Goal: Information Seeking & Learning: Learn about a topic

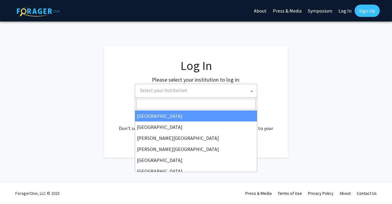
click at [210, 91] on span "Select your institution" at bounding box center [197, 90] width 119 height 13
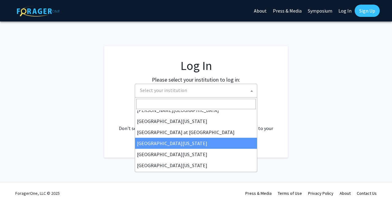
scroll to position [214, 0]
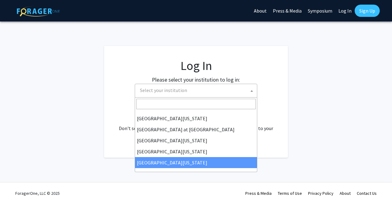
select select "33"
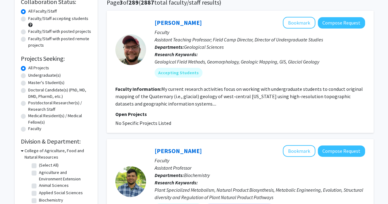
scroll to position [51, 0]
click at [47, 74] on label "Undergraduate(s)" at bounding box center [44, 75] width 32 height 6
click at [32, 74] on input "Undergraduate(s)" at bounding box center [30, 74] width 4 height 4
radio input "true"
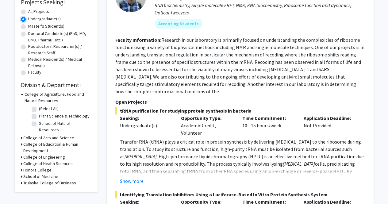
scroll to position [108, 0]
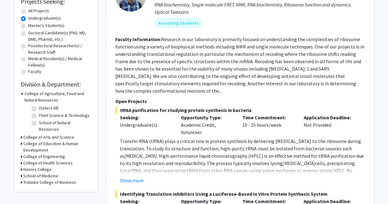
click at [54, 140] on h3 "College of Education & Human Development" at bounding box center [57, 146] width 68 height 13
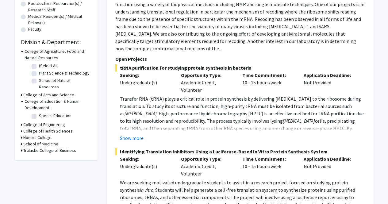
scroll to position [151, 0]
click at [39, 112] on label "Special Education" at bounding box center [55, 115] width 32 height 6
click at [39, 112] on input "Special Education" at bounding box center [41, 114] width 4 height 4
checkbox input "true"
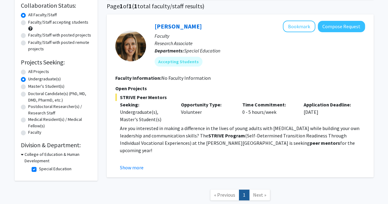
scroll to position [89, 0]
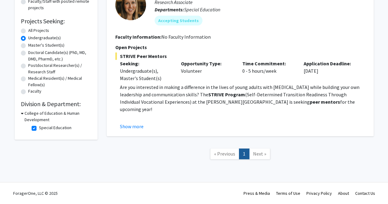
click at [22, 27] on div "All Projects" at bounding box center [56, 30] width 70 height 7
click at [28, 31] on label "All Projects" at bounding box center [38, 30] width 21 height 6
click at [28, 31] on input "All Projects" at bounding box center [30, 29] width 4 height 4
radio input "true"
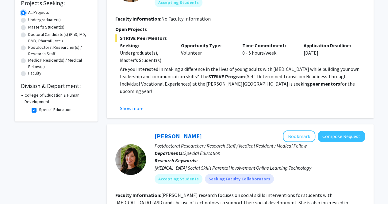
scroll to position [108, 0]
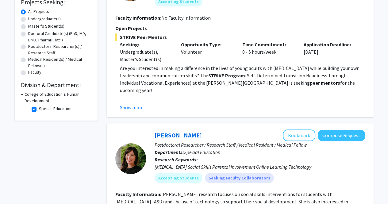
click at [37, 116] on div "Refine By Collaboration Status: Collaboration Status All Faculty/Staff Collabor…" at bounding box center [56, 22] width 83 height 195
click at [36, 112] on fg-checkbox "Special Education Special Education" at bounding box center [61, 108] width 58 height 7
click at [39, 110] on label "Special Education" at bounding box center [55, 108] width 32 height 6
click at [39, 109] on input "Special Education" at bounding box center [41, 107] width 4 height 4
checkbox input "false"
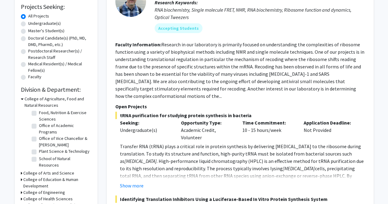
scroll to position [48, 0]
click at [59, 182] on h3 "College of Education & Human Development" at bounding box center [57, 182] width 68 height 13
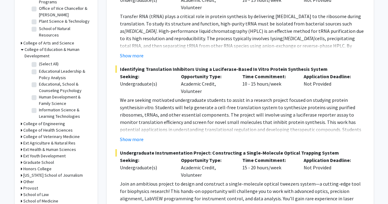
scroll to position [226, 0]
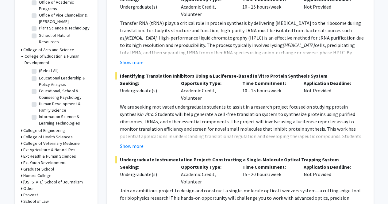
click at [39, 78] on label "Educational Leadership & Policy Analysis" at bounding box center [64, 81] width 51 height 13
click at [39, 78] on input "Educational Leadership & Policy Analysis" at bounding box center [41, 77] width 4 height 4
checkbox input "true"
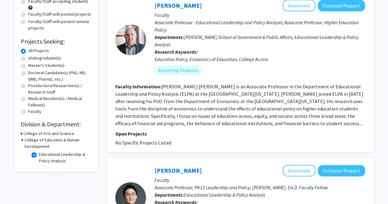
scroll to position [68, 0]
click at [28, 60] on label "Undergraduate(s)" at bounding box center [44, 58] width 32 height 6
click at [28, 59] on input "Undergraduate(s)" at bounding box center [30, 57] width 4 height 4
radio input "true"
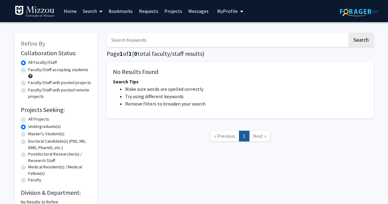
click at [28, 125] on label "Undergraduate(s)" at bounding box center [44, 126] width 32 height 6
click at [28, 125] on input "Undergraduate(s)" at bounding box center [30, 125] width 4 height 4
click at [28, 121] on label "All Projects" at bounding box center [38, 119] width 21 height 6
click at [28, 120] on input "All Projects" at bounding box center [30, 118] width 4 height 4
radio input "true"
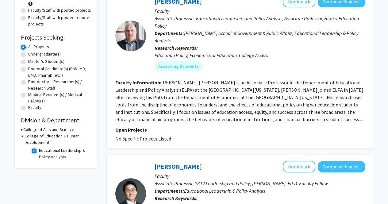
scroll to position [74, 0]
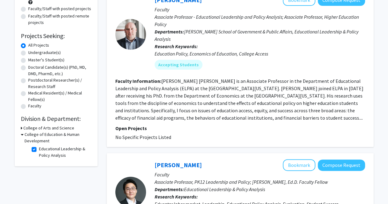
click at [39, 150] on label "Educational Leadership & Policy Analysis" at bounding box center [64, 152] width 51 height 13
click at [39, 150] on input "Educational Leadership & Policy Analysis" at bounding box center [41, 148] width 4 height 4
checkbox input "false"
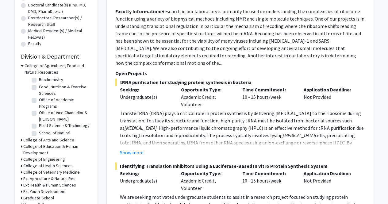
scroll to position [38, 0]
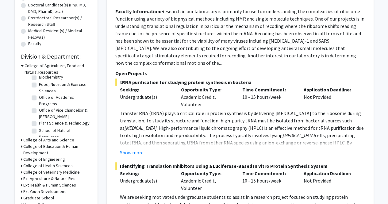
click at [49, 150] on h3 "College of Education & Human Development" at bounding box center [57, 149] width 68 height 13
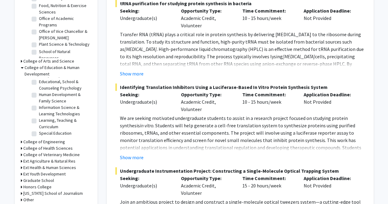
scroll to position [21, 0]
click at [62, 134] on label "Special Education" at bounding box center [55, 133] width 32 height 6
click at [43, 134] on input "Special Education" at bounding box center [41, 132] width 4 height 4
checkbox input "true"
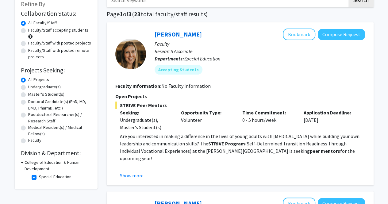
scroll to position [40, 0]
click at [40, 87] on label "Undergraduate(s)" at bounding box center [44, 86] width 32 height 6
click at [32, 87] on input "Undergraduate(s)" at bounding box center [30, 85] width 4 height 4
radio input "true"
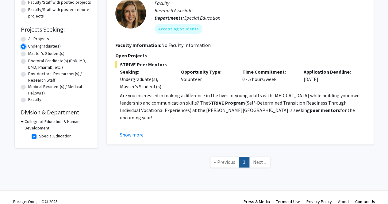
scroll to position [89, 0]
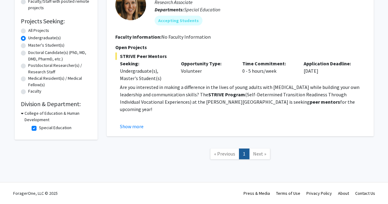
click at [134, 130] on div "[PERSON_NAME] Bookmark Compose Request Faculty Research Associate Departments: …" at bounding box center [240, 54] width 267 height 163
click at [134, 126] on button "Show more" at bounding box center [132, 126] width 24 height 7
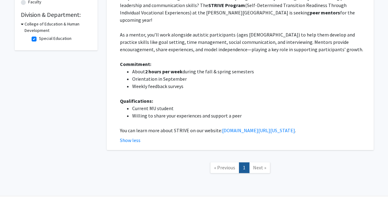
scroll to position [184, 0]
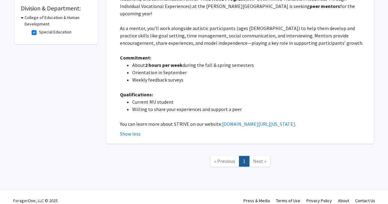
drag, startPoint x: 238, startPoint y: 115, endPoint x: 220, endPoint y: 118, distance: 18.8
click at [220, 120] on p "You can learn more about STRIVE on our website: [DOMAIN_NAME][URL][US_STATE] ." at bounding box center [242, 123] width 245 height 7
click at [231, 121] on link "[DOMAIN_NAME][URL][US_STATE]" at bounding box center [258, 124] width 73 height 6
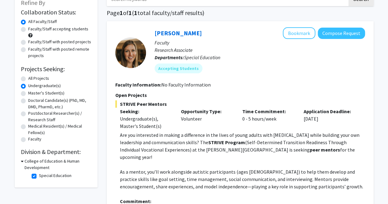
scroll to position [42, 0]
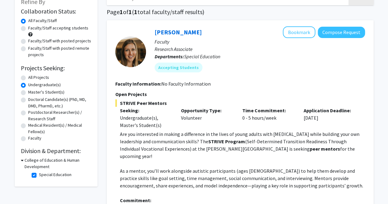
click at [20, 75] on div "Refine By Collaboration Status: Collaboration Status All Faculty/Staff Collabor…" at bounding box center [56, 88] width 83 height 195
click at [28, 77] on label "All Projects" at bounding box center [38, 77] width 21 height 6
click at [28, 77] on input "All Projects" at bounding box center [30, 76] width 4 height 4
radio input "true"
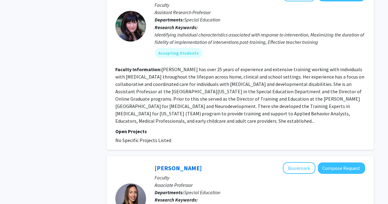
scroll to position [561, 0]
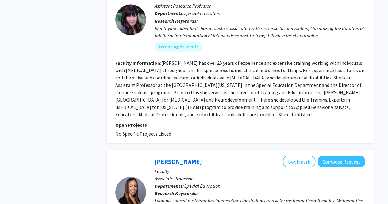
click at [194, 104] on fg-read-more "[PERSON_NAME] has over 25 years of experience and extensive training working wi…" at bounding box center [239, 88] width 249 height 58
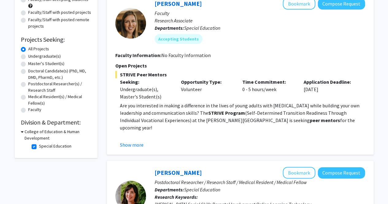
scroll to position [62, 0]
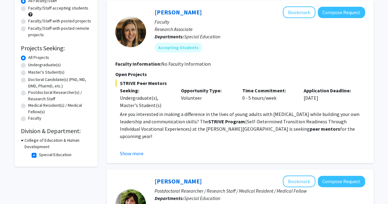
click at [141, 154] on button "Show more" at bounding box center [132, 153] width 24 height 7
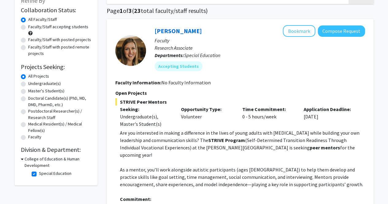
scroll to position [46, 0]
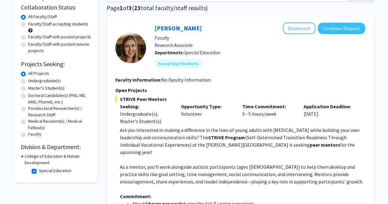
click at [38, 89] on label "Master's Student(s)" at bounding box center [46, 88] width 36 height 6
click at [32, 89] on input "Master's Student(s)" at bounding box center [30, 87] width 4 height 4
radio input "true"
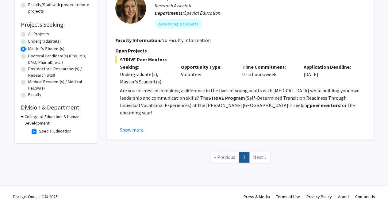
scroll to position [87, 0]
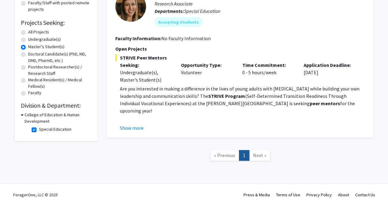
click at [37, 59] on label "Doctoral Candidate(s) (PhD, MD, DMD, PharmD, etc.)" at bounding box center [59, 57] width 63 height 13
click at [32, 55] on input "Doctoral Candidate(s) (PhD, MD, DMD, PharmD, etc.)" at bounding box center [30, 53] width 4 height 4
radio input "true"
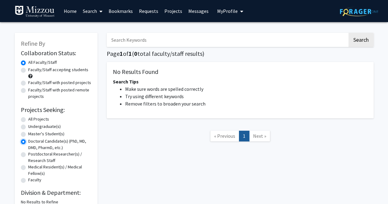
scroll to position [39, 0]
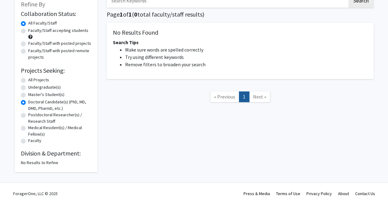
click at [28, 100] on label "Doctoral Candidate(s) (PhD, MD, DMD, PharmD, etc.)" at bounding box center [59, 105] width 63 height 13
click at [28, 100] on input "Doctoral Candidate(s) (PhD, MD, DMD, PharmD, etc.)" at bounding box center [30, 101] width 4 height 4
click at [28, 22] on label "All Faculty/Staff" at bounding box center [42, 23] width 28 height 6
click at [28, 22] on input "All Faculty/Staff" at bounding box center [30, 22] width 4 height 4
click at [20, 79] on div "Refine By Collaboration Status: Collaboration Status All Faculty/Staff Collabor…" at bounding box center [56, 83] width 83 height 178
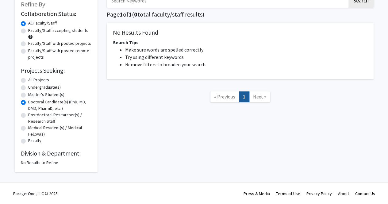
click at [20, 79] on div "Refine By Collaboration Status: Collaboration Status All Faculty/Staff Collabor…" at bounding box center [56, 83] width 83 height 178
click at [28, 82] on label "All Projects" at bounding box center [38, 80] width 21 height 6
click at [28, 81] on input "All Projects" at bounding box center [30, 79] width 4 height 4
radio input "true"
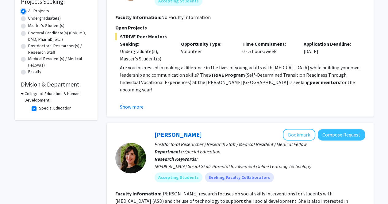
scroll to position [121, 0]
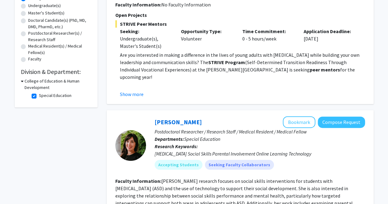
click at [33, 98] on fg-checkbox "Special Education Special Education" at bounding box center [61, 95] width 58 height 7
click at [36, 93] on fg-checkbox "Special Education Special Education" at bounding box center [61, 95] width 58 height 7
click at [39, 95] on label "Special Education" at bounding box center [55, 95] width 32 height 6
click at [39, 95] on input "Special Education" at bounding box center [41, 94] width 4 height 4
checkbox input "false"
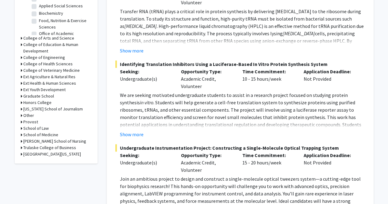
scroll to position [228, 0]
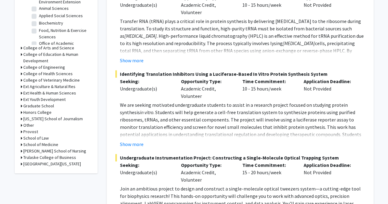
click at [62, 53] on h3 "College of Education & Human Development" at bounding box center [57, 57] width 68 height 13
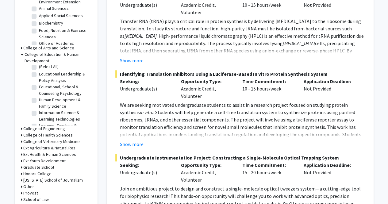
scroll to position [0, 0]
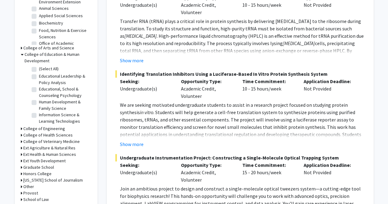
click at [56, 84] on label "Educational Leadership & Policy Analysis" at bounding box center [64, 79] width 51 height 13
click at [43, 77] on input "Educational Leadership & Policy Analysis" at bounding box center [41, 75] width 4 height 4
checkbox input "true"
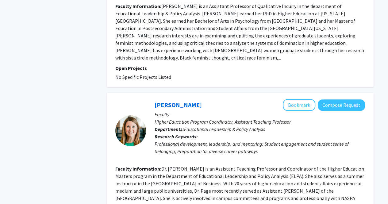
scroll to position [1470, 0]
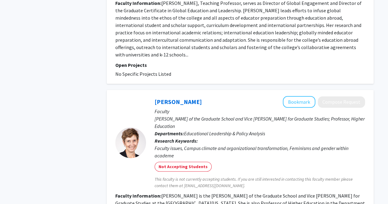
scroll to position [1534, 0]
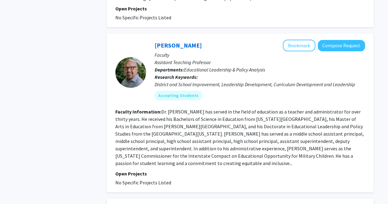
scroll to position [359, 0]
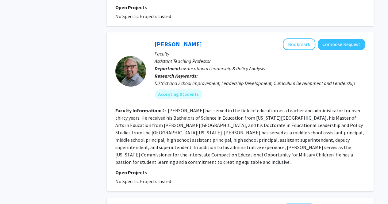
click at [203, 107] on section "Faculty Information: Dr. [PERSON_NAME] has served in the field of education as …" at bounding box center [239, 136] width 249 height 59
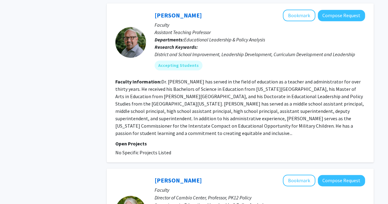
scroll to position [392, 0]
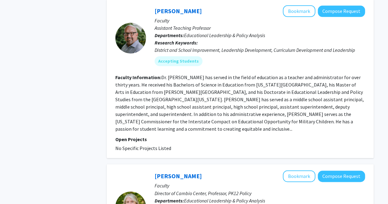
click at [343, 114] on section "Faculty Information: Dr. [PERSON_NAME] has served in the field of education as …" at bounding box center [239, 103] width 249 height 59
click at [338, 115] on fg-read-more "Dr. [PERSON_NAME] has served in the field of education as a teacher and adminis…" at bounding box center [239, 103] width 248 height 58
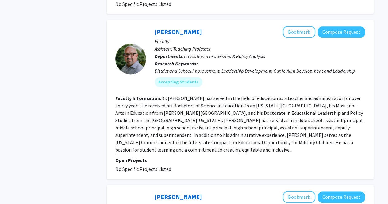
scroll to position [366, 0]
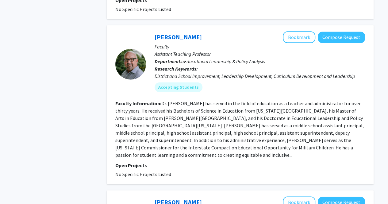
click at [180, 33] on link "[PERSON_NAME]" at bounding box center [177, 37] width 47 height 8
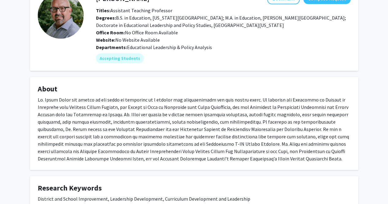
scroll to position [86, 0]
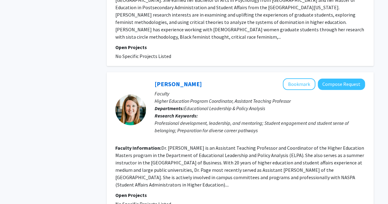
scroll to position [1470, 0]
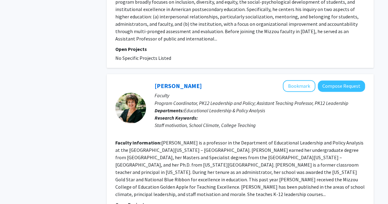
scroll to position [484, 0]
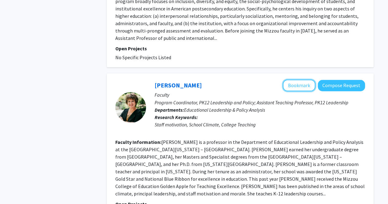
click at [306, 79] on button "Bookmark" at bounding box center [298, 85] width 32 height 12
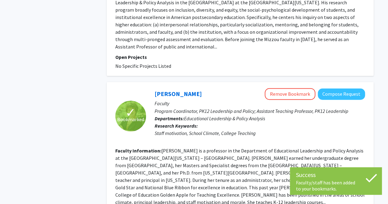
scroll to position [467, 0]
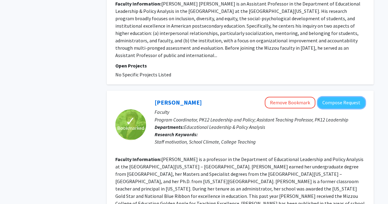
click at [342, 97] on button "Compose Request" at bounding box center [340, 102] width 47 height 11
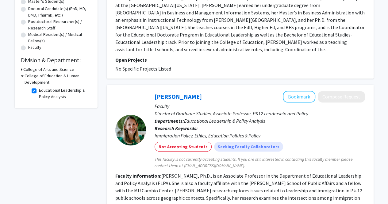
scroll to position [127, 0]
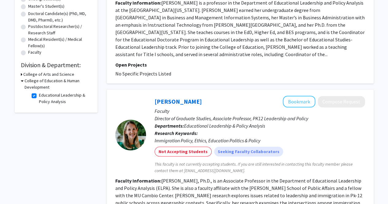
click at [39, 98] on label "Educational Leadership & Policy Analysis" at bounding box center [64, 98] width 51 height 13
click at [39, 96] on input "Educational Leadership & Policy Analysis" at bounding box center [41, 94] width 4 height 4
checkbox input "false"
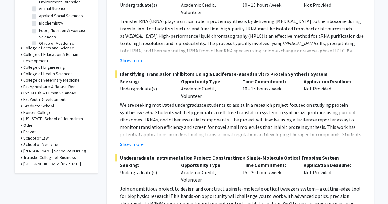
scroll to position [228, 0]
drag, startPoint x: 51, startPoint y: 158, endPoint x: 27, endPoint y: 155, distance: 24.7
click at [27, 155] on h3 "Trulaske College of Business" at bounding box center [49, 157] width 53 height 6
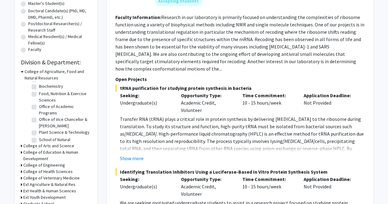
scroll to position [35, 0]
click at [45, 147] on h3 "College of Arts and Science" at bounding box center [48, 145] width 51 height 6
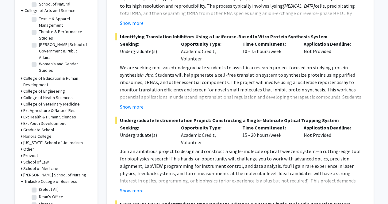
scroll to position [221, 0]
click at [40, 79] on h3 "College of Education & Human Development" at bounding box center [57, 81] width 68 height 13
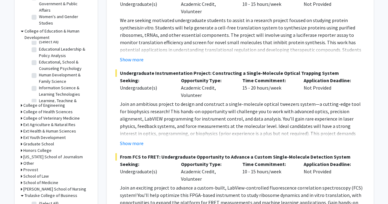
scroll to position [0, 0]
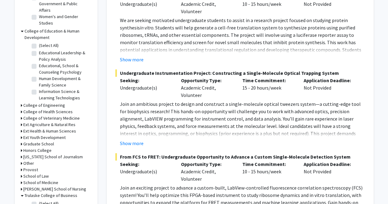
click at [53, 54] on label "Educational Leadership & Policy Analysis" at bounding box center [64, 56] width 51 height 13
click at [43, 54] on input "Educational Leadership & Policy Analysis" at bounding box center [41, 52] width 4 height 4
checkbox input "true"
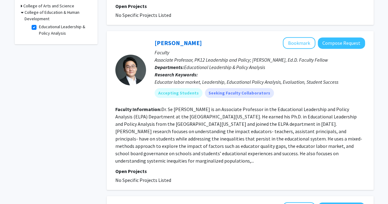
scroll to position [196, 0]
